Goal: Find specific page/section: Find specific page/section

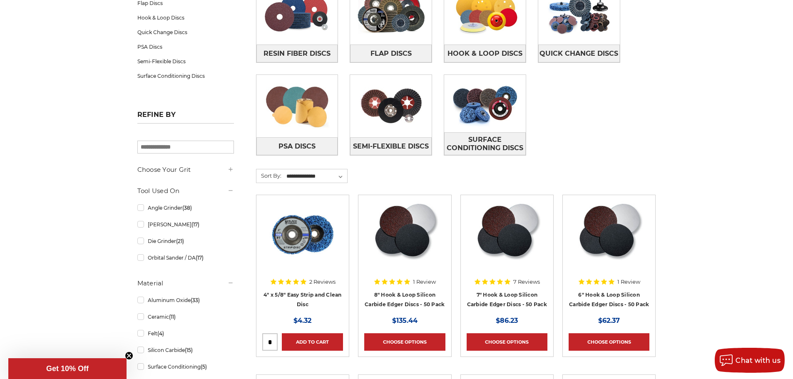
scroll to position [208, 0]
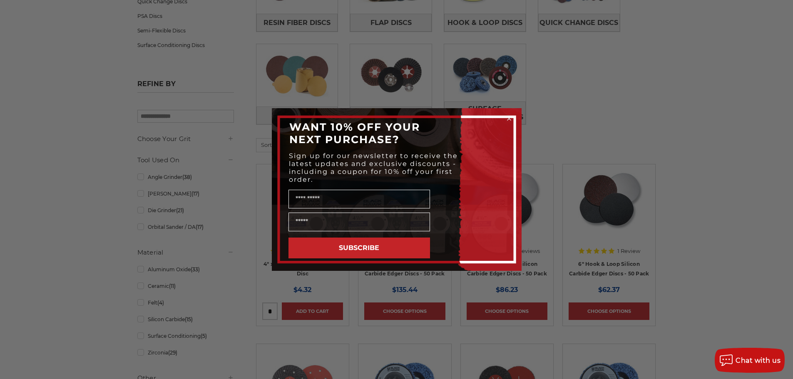
click at [509, 118] on icon "Close dialog" at bounding box center [508, 118] width 3 height 3
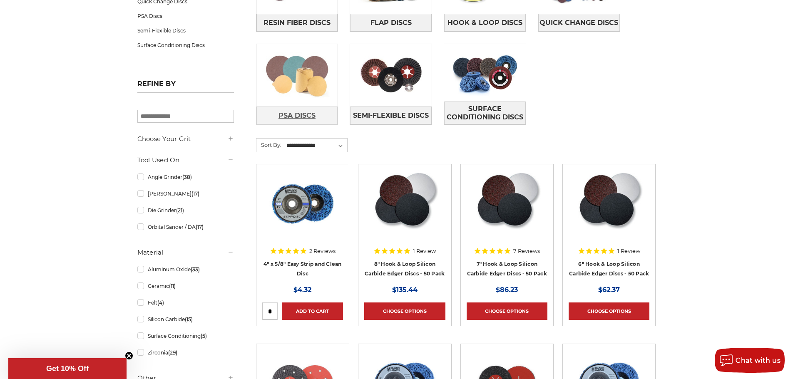
click at [295, 117] on span "PSA Discs" at bounding box center [296, 116] width 37 height 14
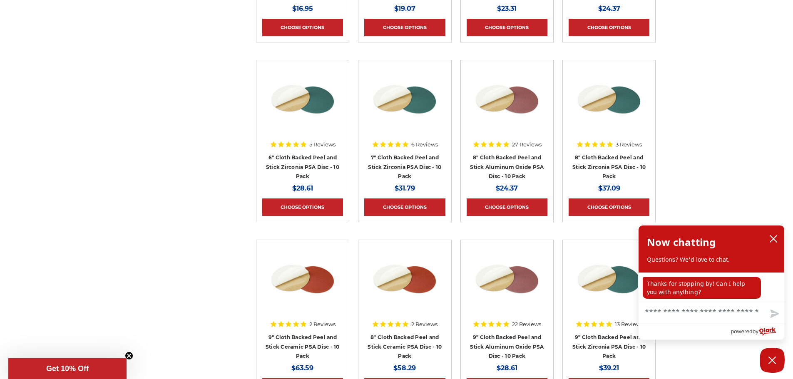
scroll to position [499, 0]
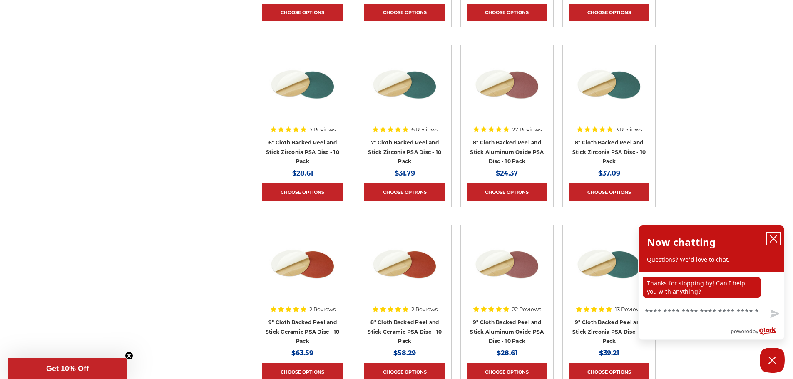
click at [774, 235] on icon "close chatbox" at bounding box center [773, 239] width 8 height 8
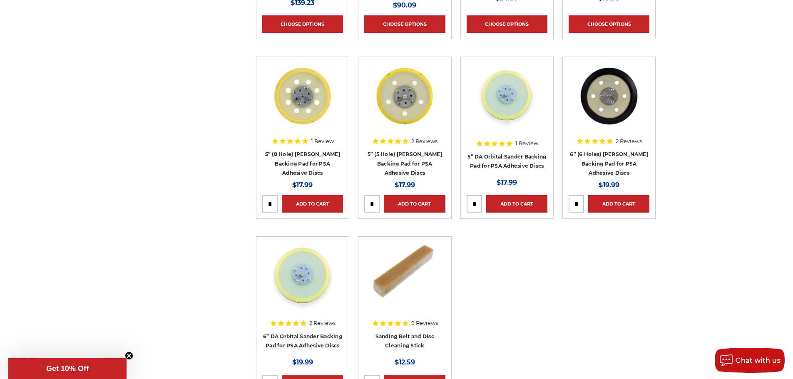
scroll to position [1373, 0]
